Goal: Communication & Community: Participate in discussion

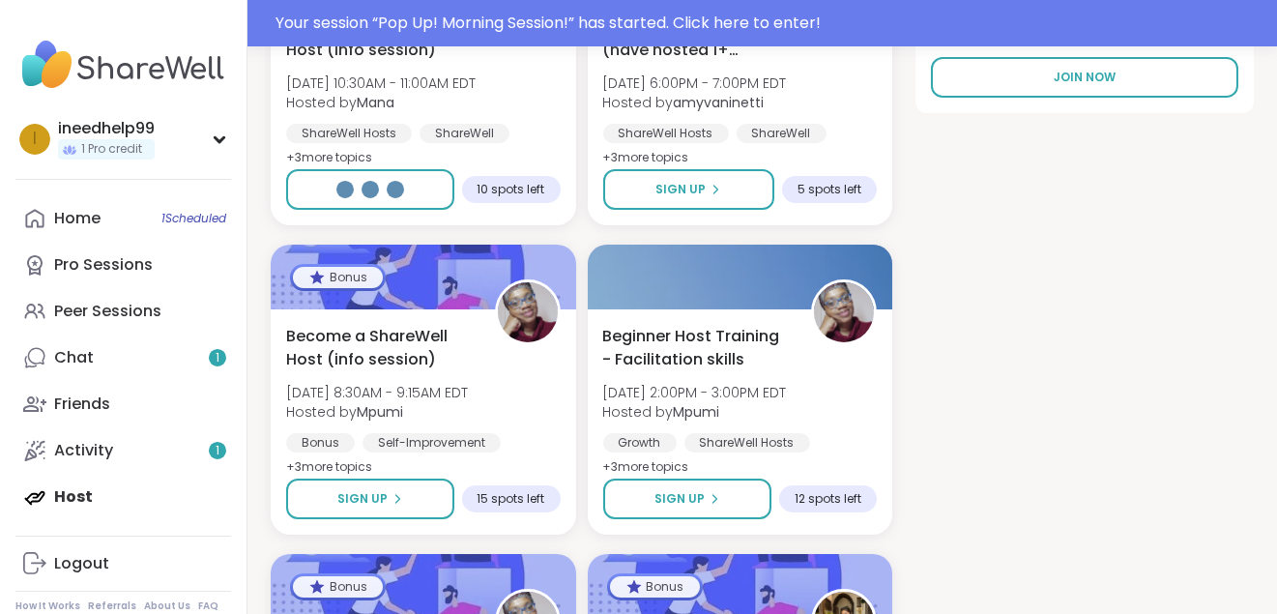
scroll to position [397, 0]
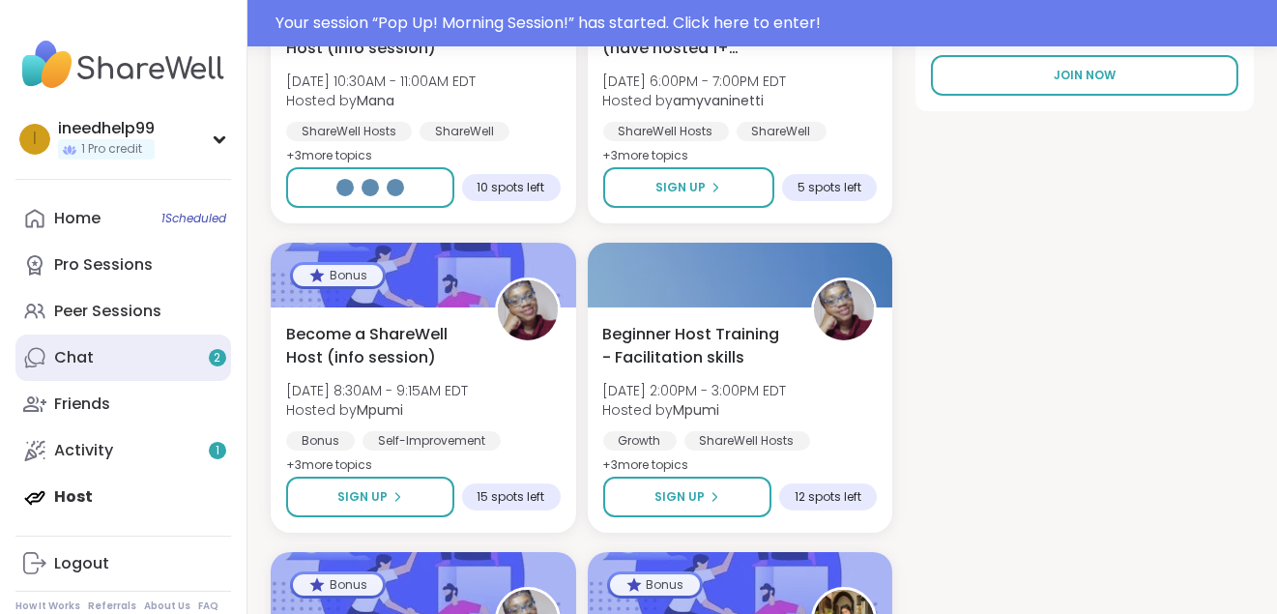
click at [117, 381] on link "Chat 2" at bounding box center [123, 357] width 216 height 46
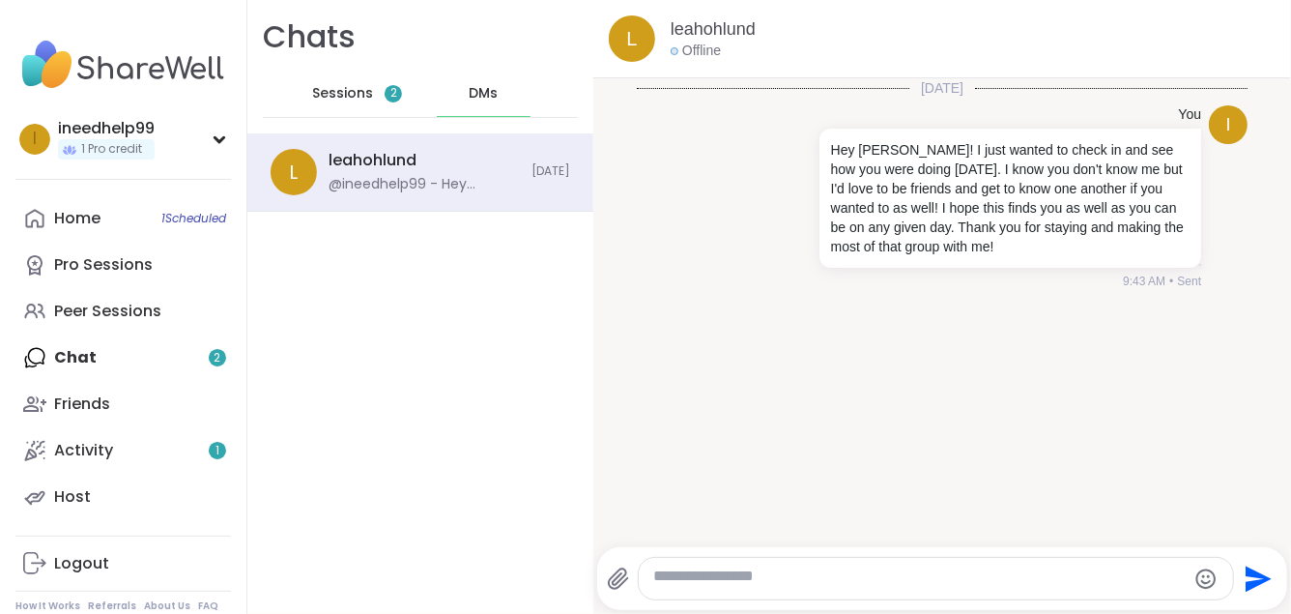
click at [373, 102] on span "Sessions" at bounding box center [342, 93] width 61 height 19
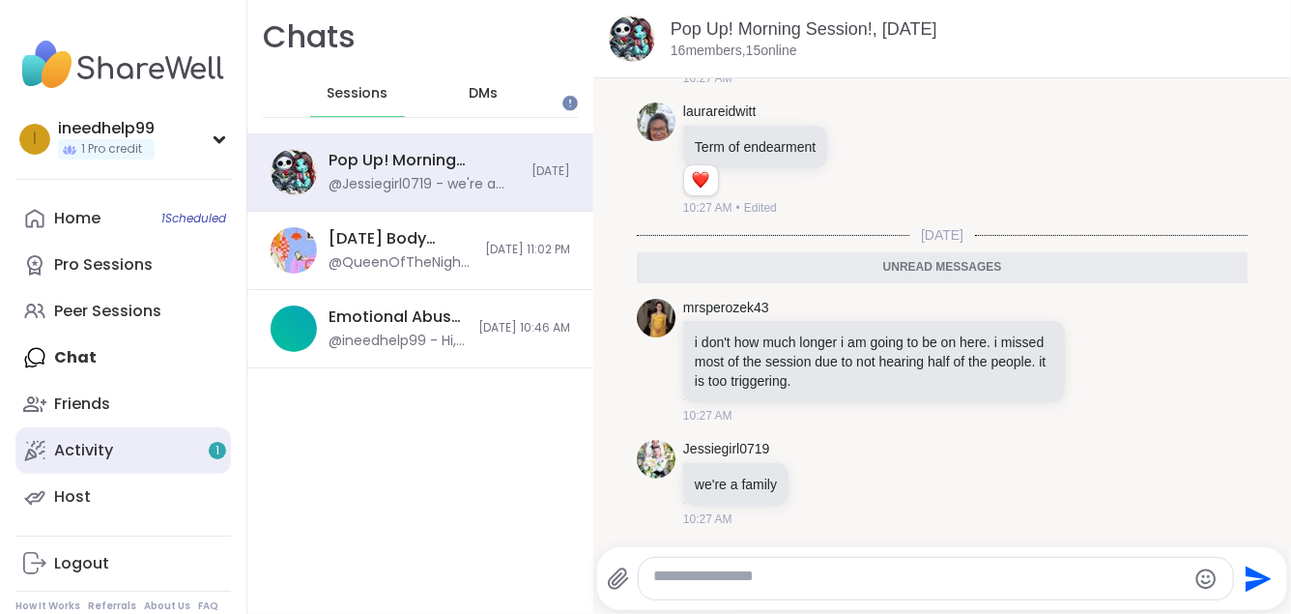
click at [210, 474] on link "Activity 1" at bounding box center [123, 450] width 216 height 46
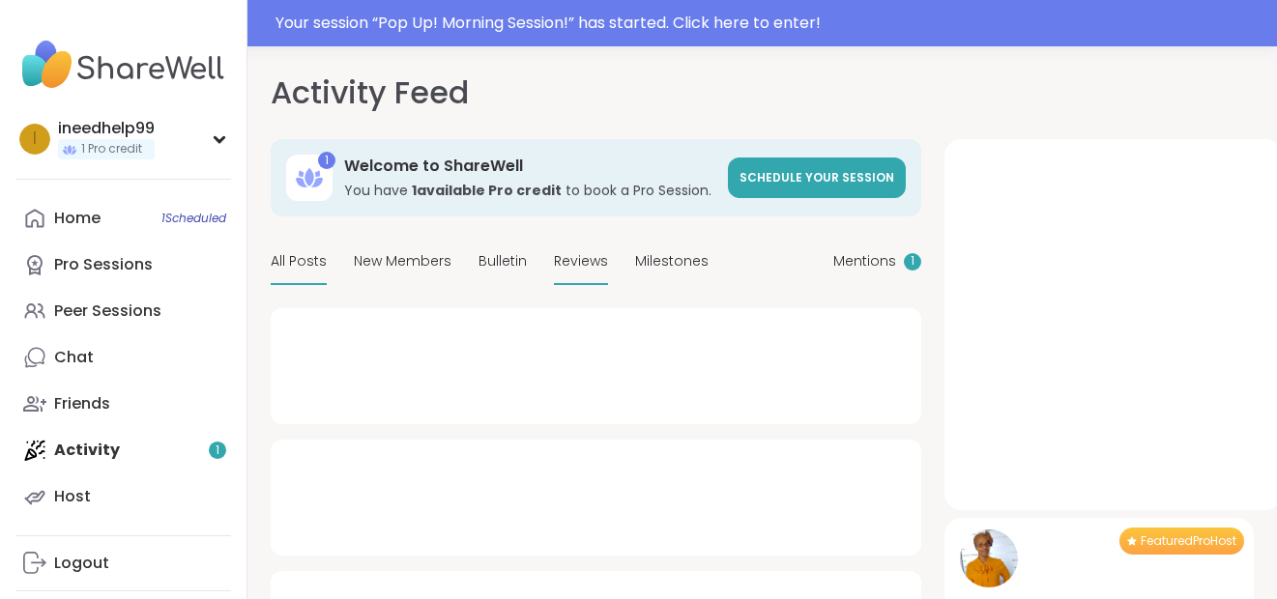
type textarea "*"
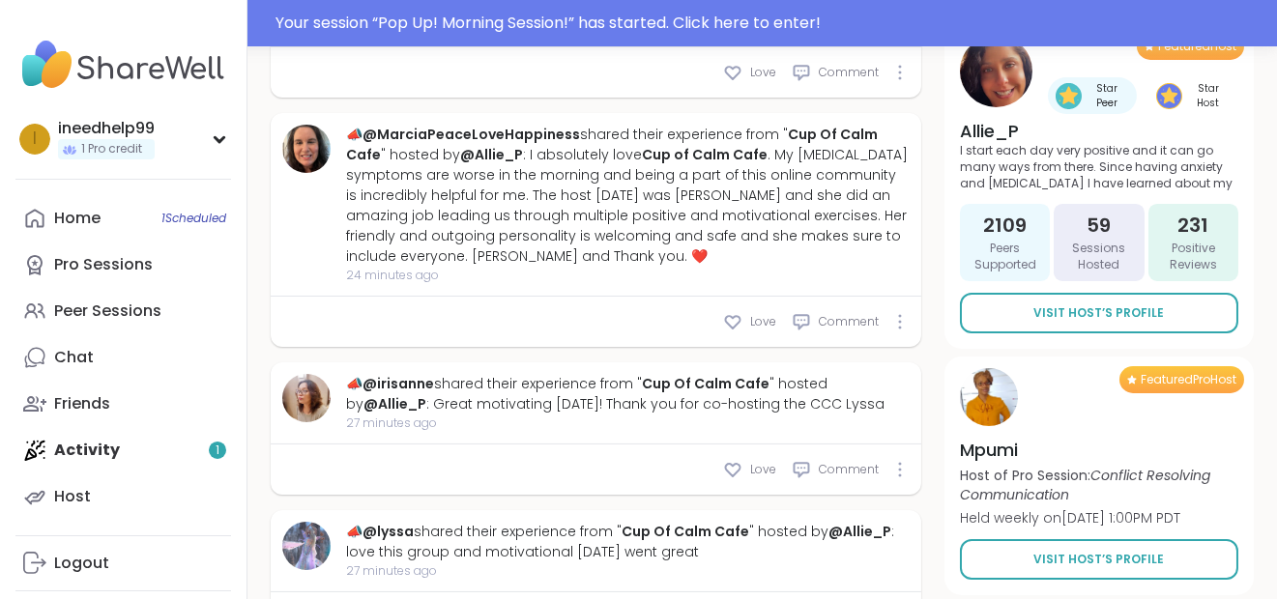
scroll to position [901, 0]
click at [719, 96] on div "Love Comment" at bounding box center [596, 70] width 651 height 50
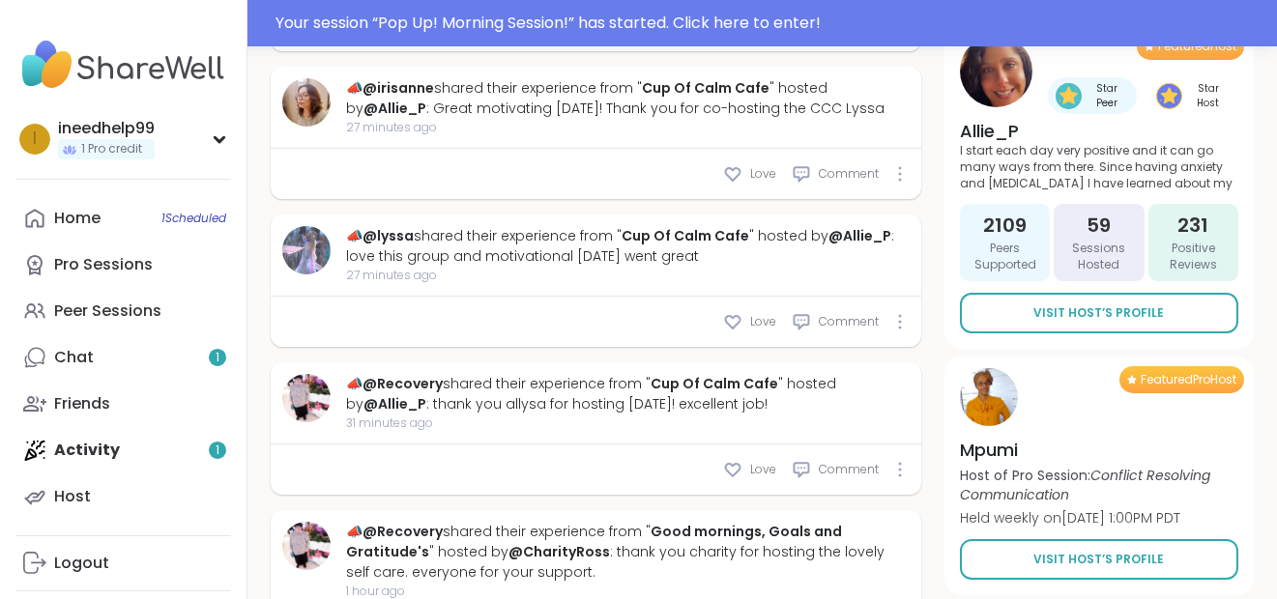
scroll to position [1197, 0]
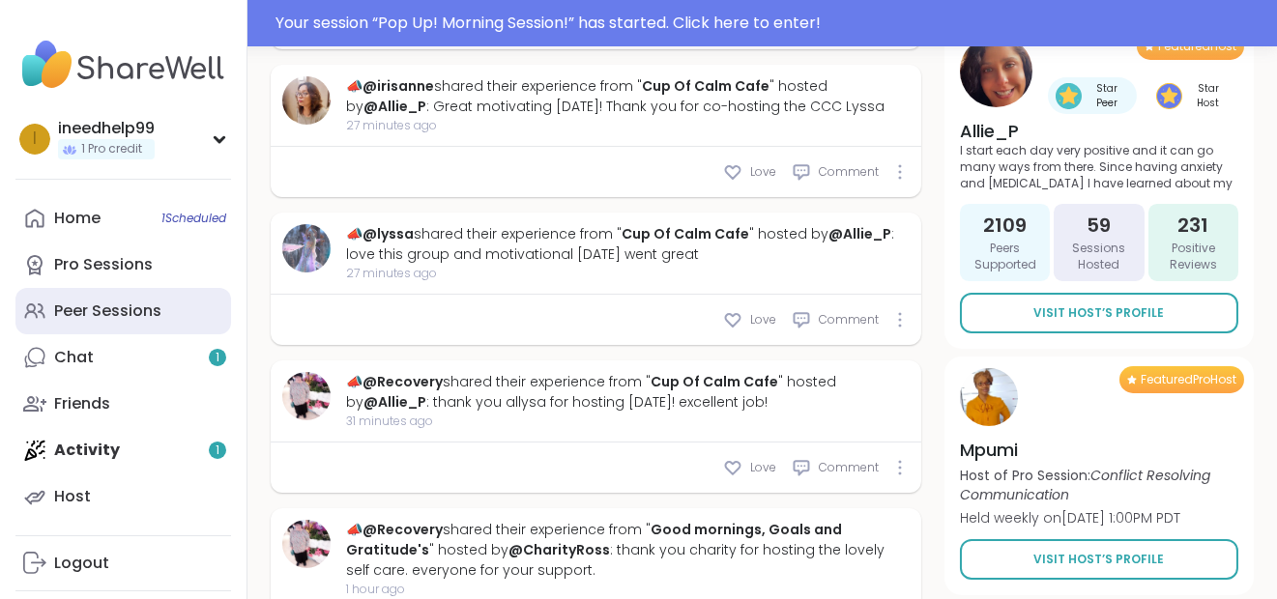
click at [197, 334] on link "Peer Sessions" at bounding box center [123, 311] width 216 height 46
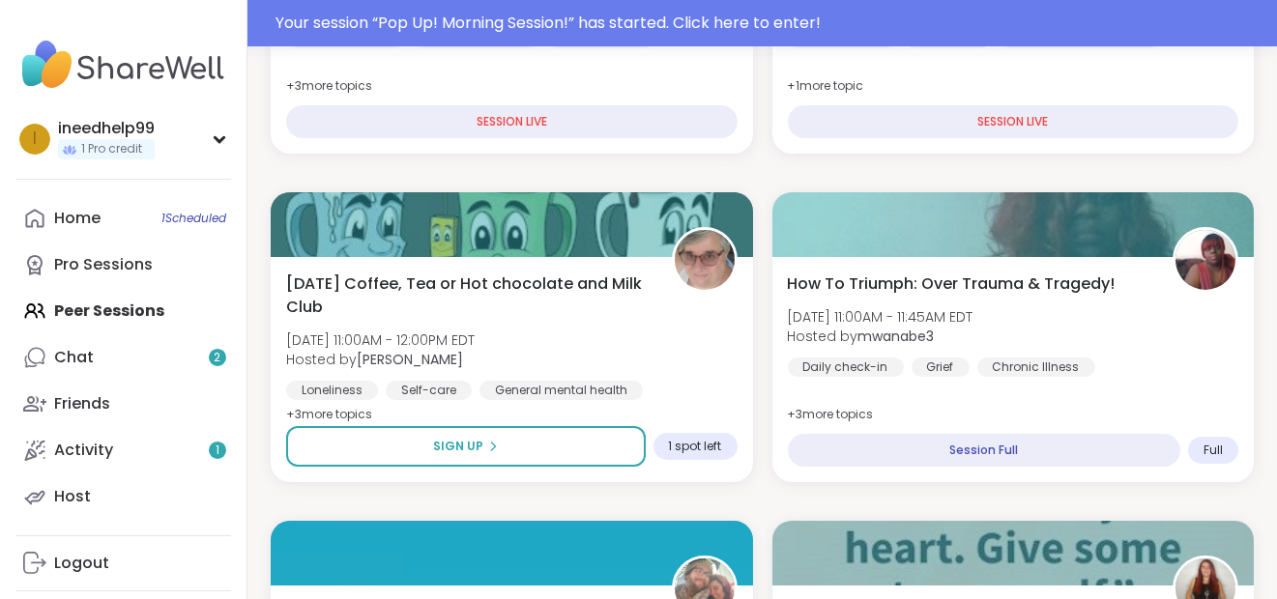
scroll to position [638, 0]
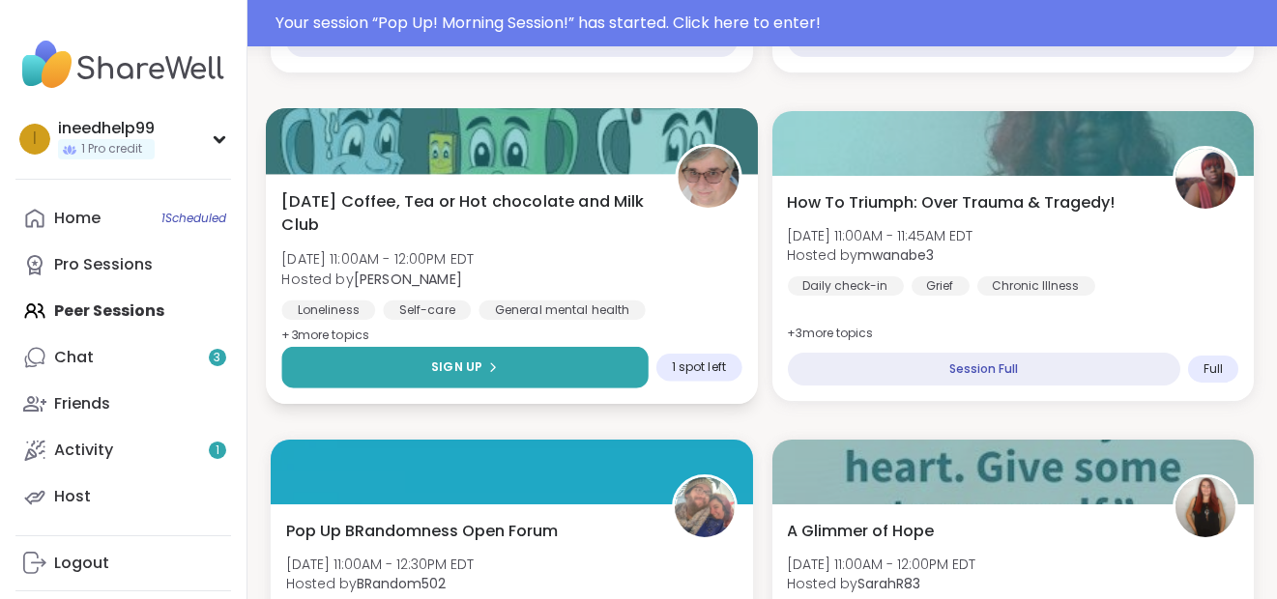
click at [571, 389] on button "Sign Up" at bounding box center [464, 368] width 366 height 42
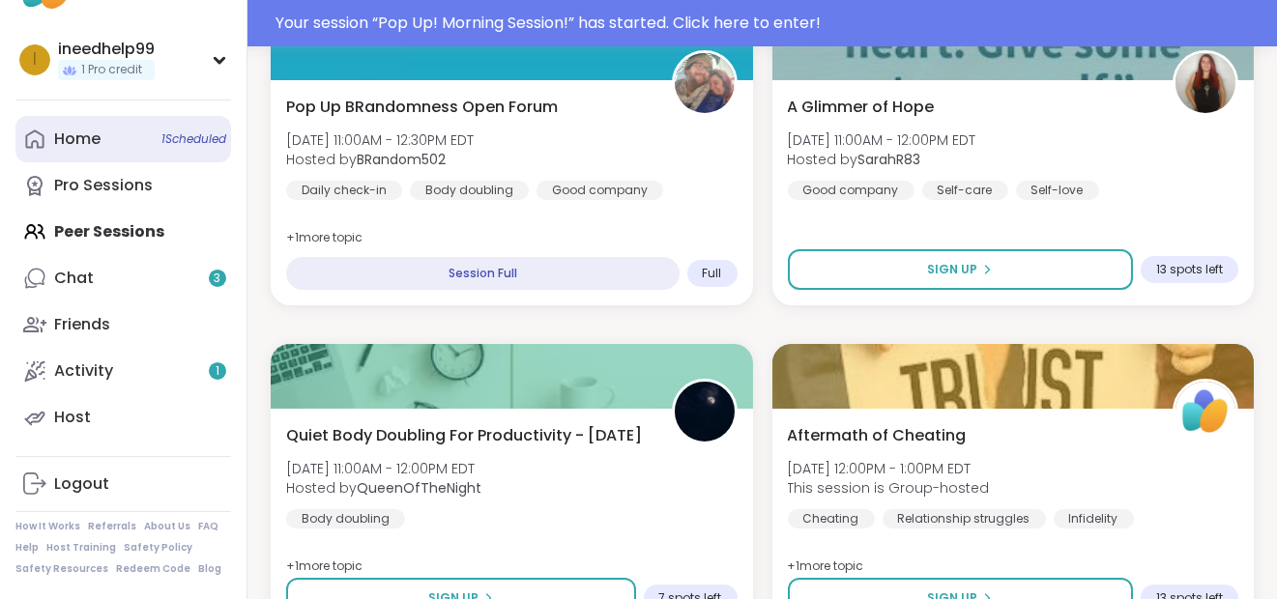
scroll to position [134, 0]
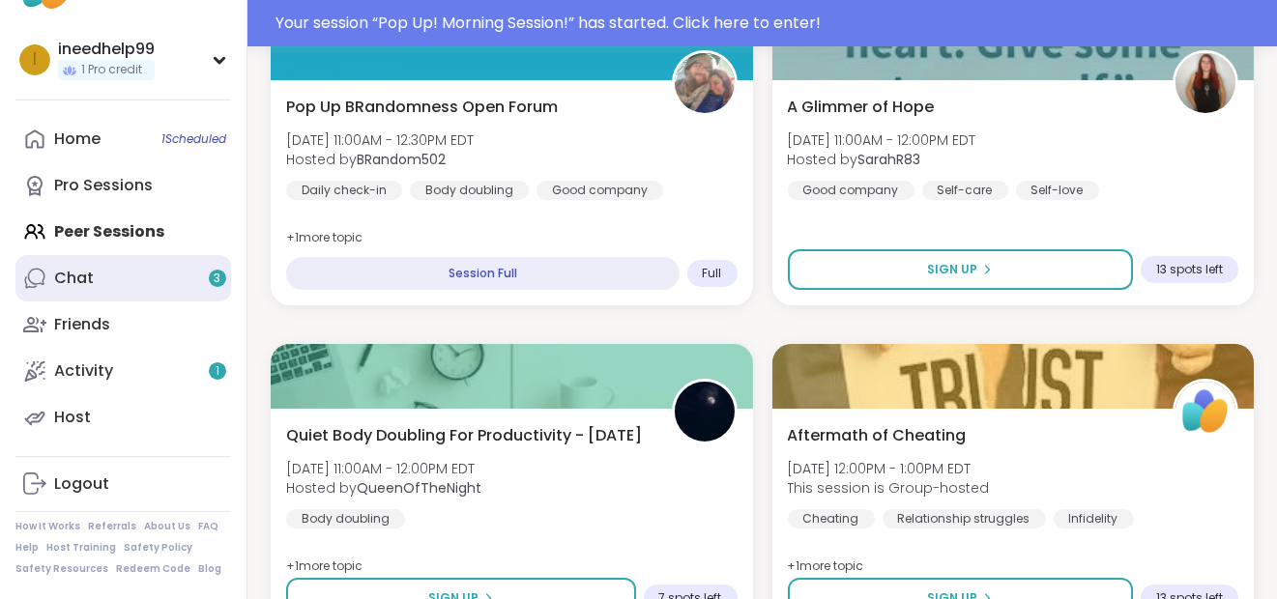
click at [191, 275] on link "Chat 3" at bounding box center [123, 278] width 216 height 46
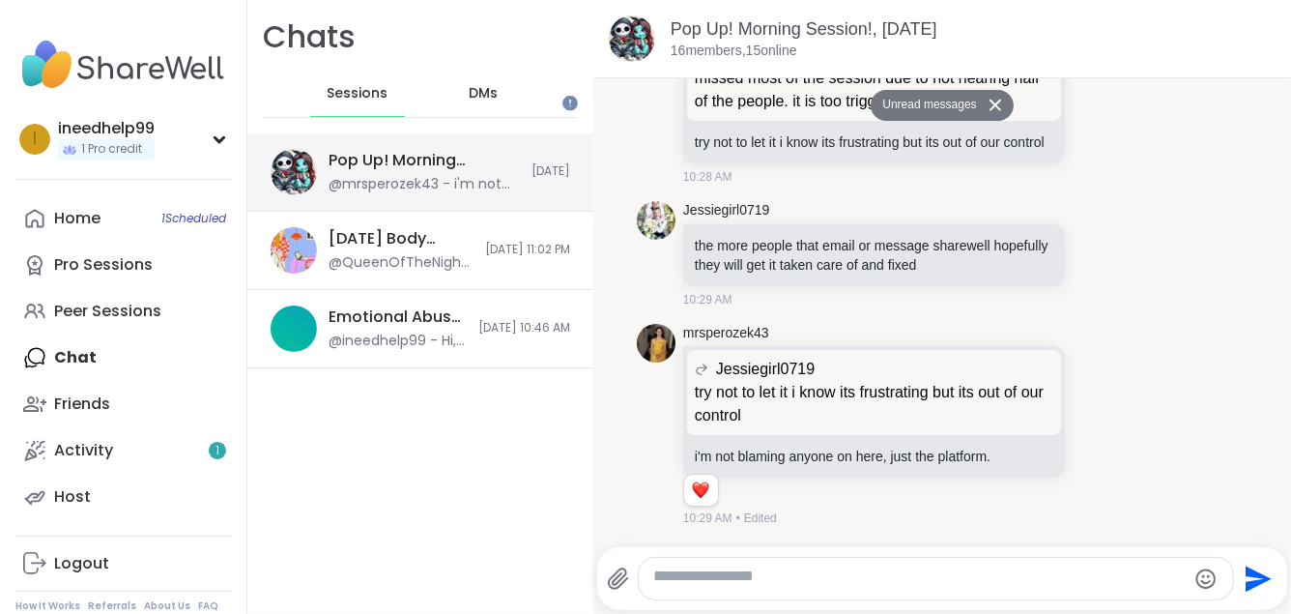
click at [520, 194] on div "@mrsperozek43 - i'm not blaming anyone on here, just the platform." at bounding box center [424, 184] width 191 height 19
click at [1016, 566] on textarea "Type your message" at bounding box center [920, 578] width 532 height 24
type textarea "*"
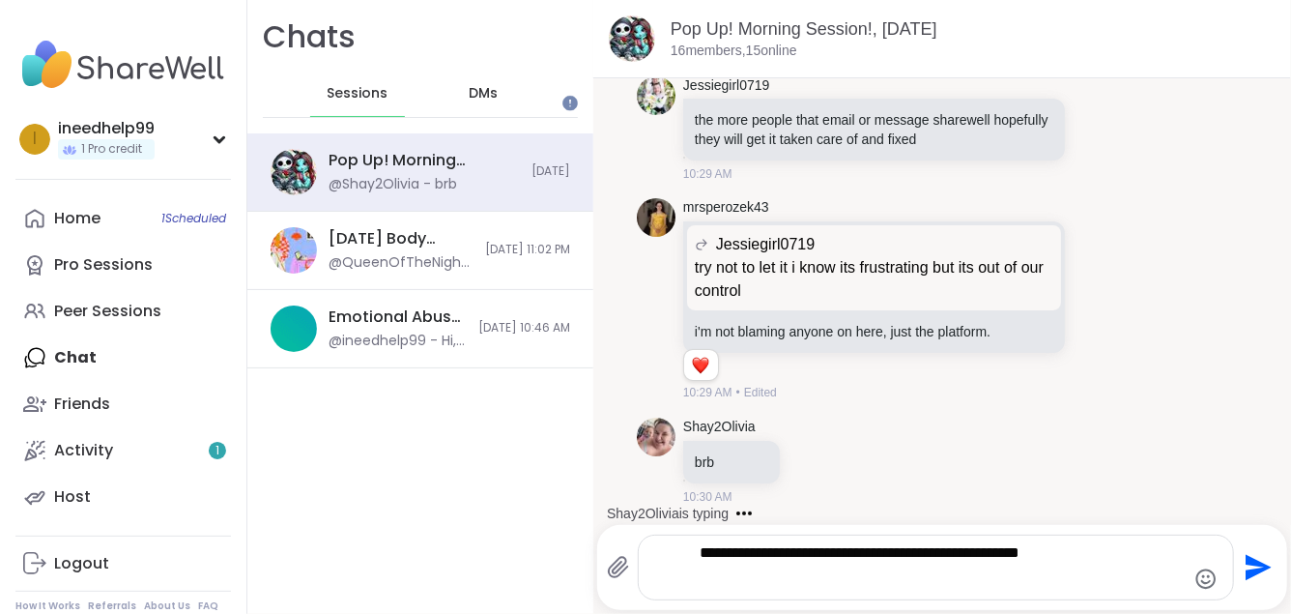
scroll to position [6627, 0]
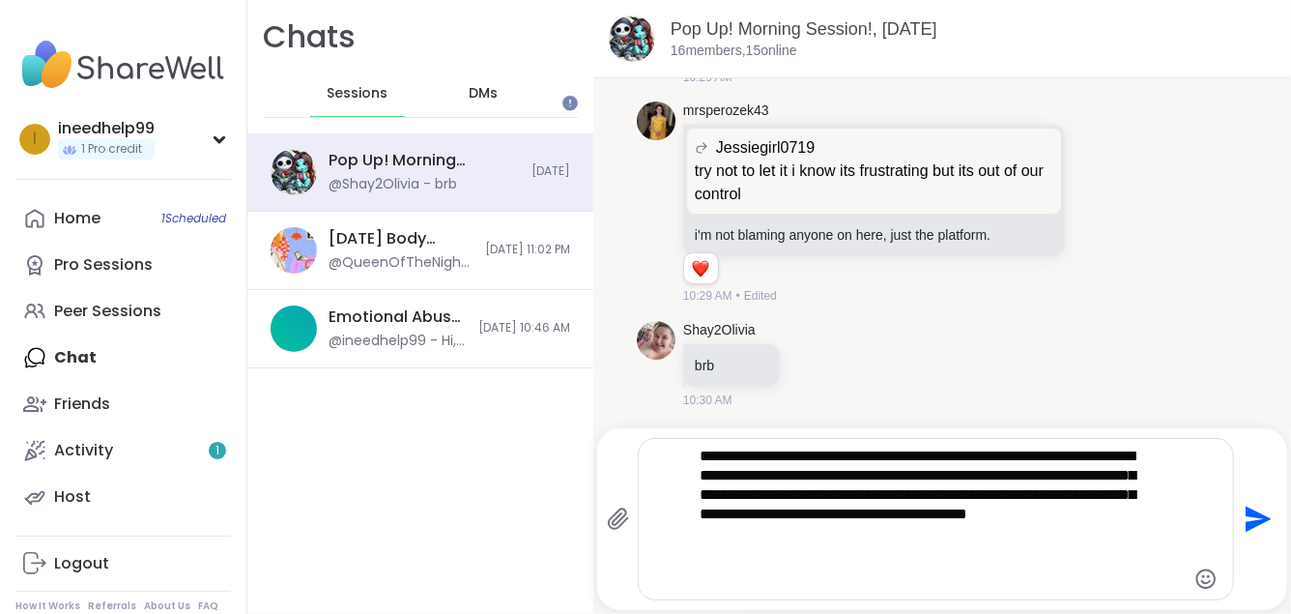
type textarea "**********"
click at [1250, 511] on icon "Send" at bounding box center [1259, 520] width 26 height 26
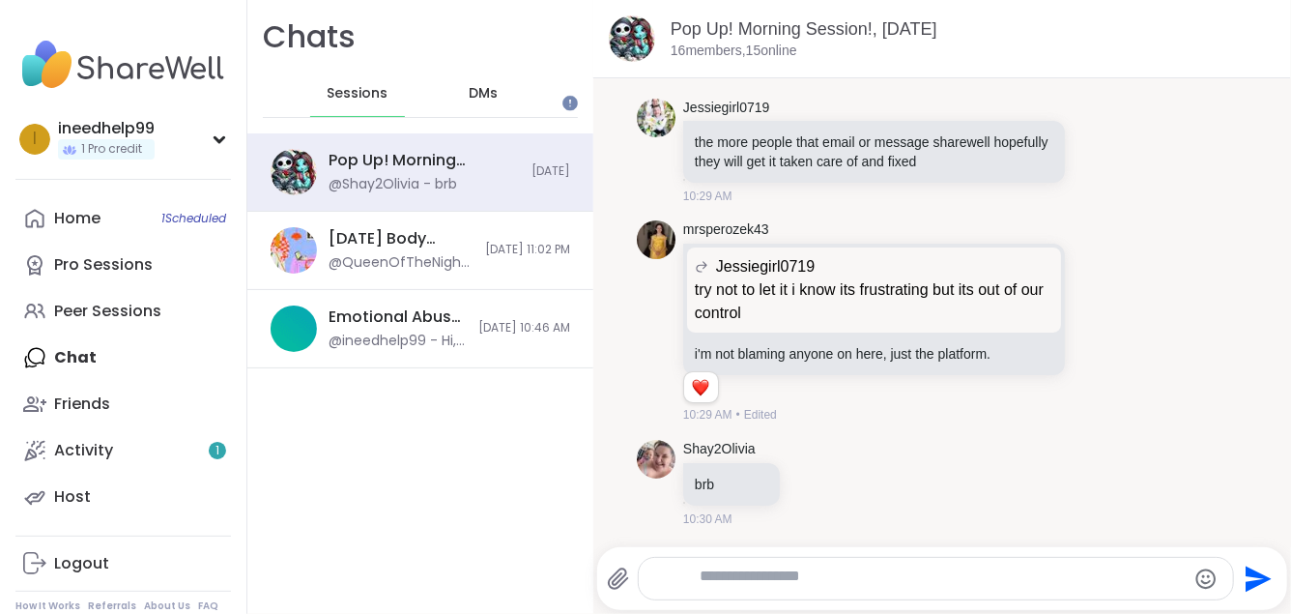
scroll to position [6902, 0]
